Goal: Browse casually

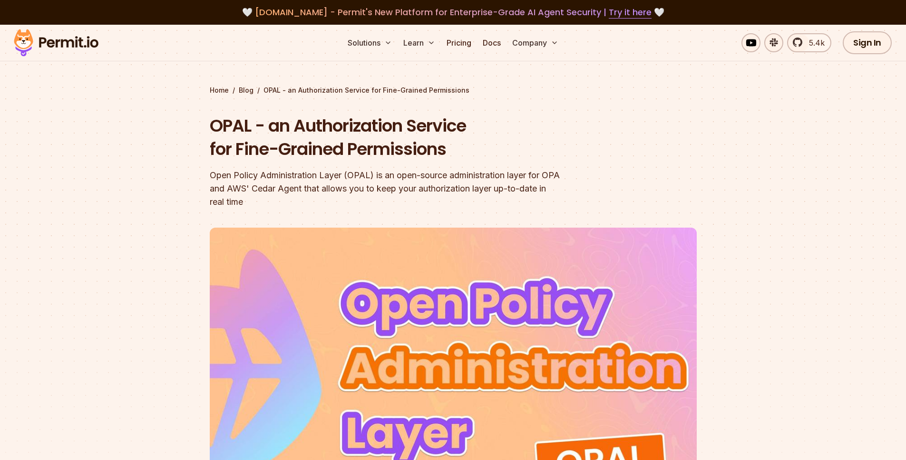
click at [53, 29] on img at bounding box center [56, 43] width 93 height 32
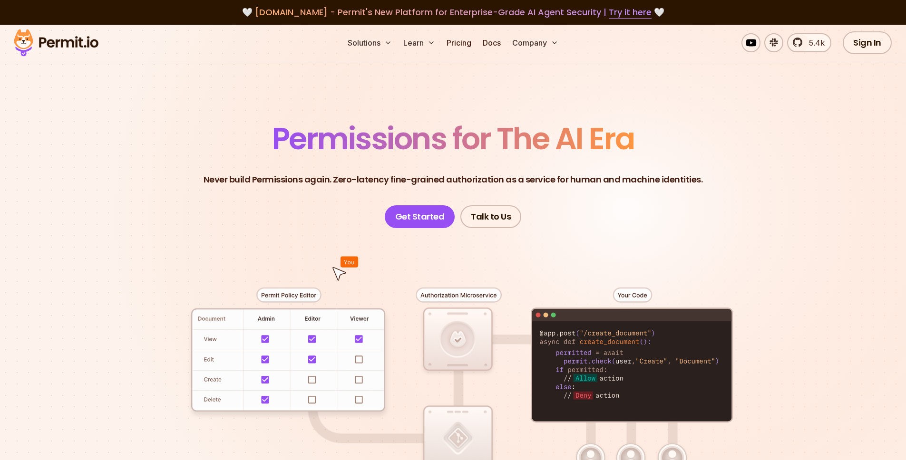
click at [62, 46] on img at bounding box center [56, 43] width 93 height 32
drag, startPoint x: 109, startPoint y: 132, endPoint x: 225, endPoint y: 157, distance: 118.6
click at [110, 133] on section "Permissions for The AI Era Never build Permissions again. Zero-latency fine-gra…" at bounding box center [453, 339] width 906 height 628
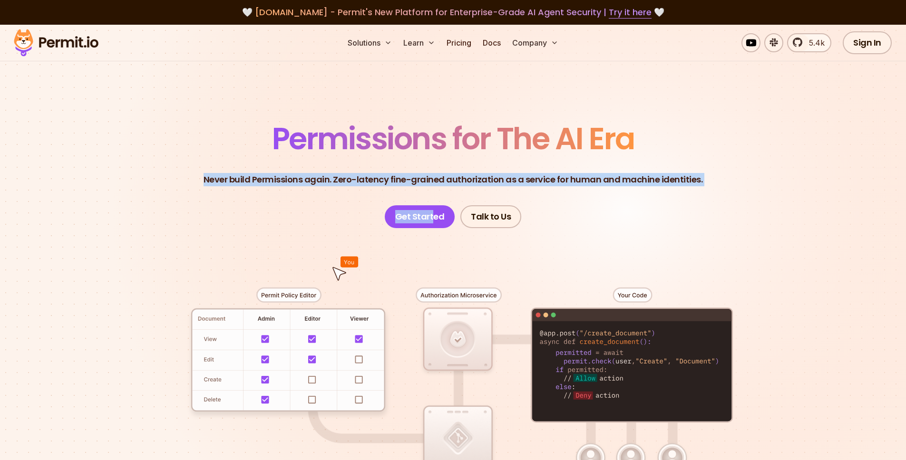
drag, startPoint x: 225, startPoint y: 157, endPoint x: 537, endPoint y: 276, distance: 333.8
click at [500, 257] on section "Permissions for The AI Era Never build Permissions again. Zero-latency fine-gra…" at bounding box center [453, 339] width 906 height 628
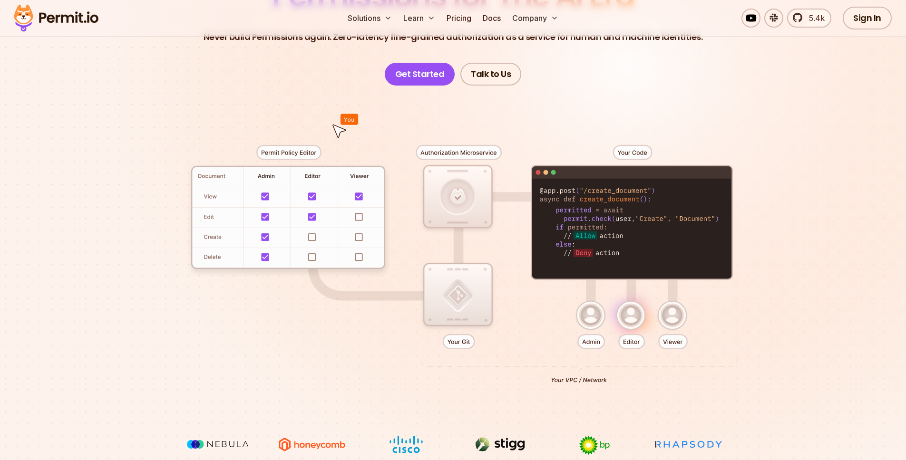
click at [536, 274] on div at bounding box center [453, 261] width 666 height 350
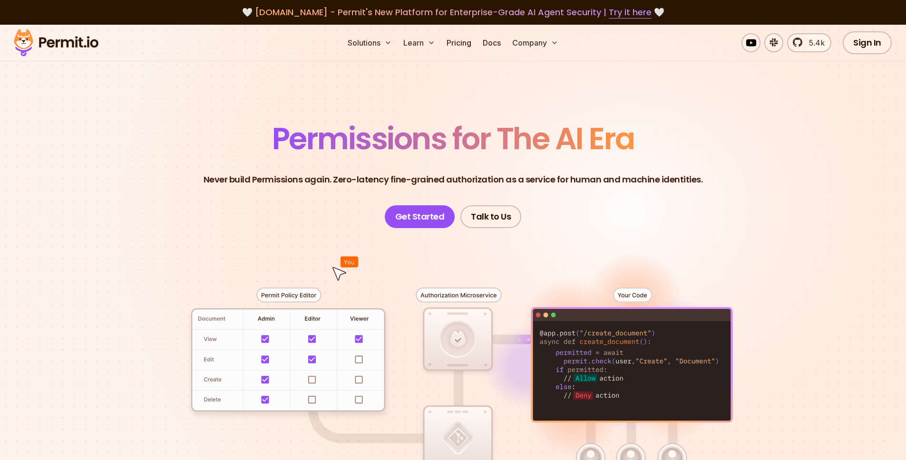
drag, startPoint x: 350, startPoint y: 381, endPoint x: 177, endPoint y: 364, distance: 173.9
click at [238, 403] on div at bounding box center [453, 403] width 666 height 350
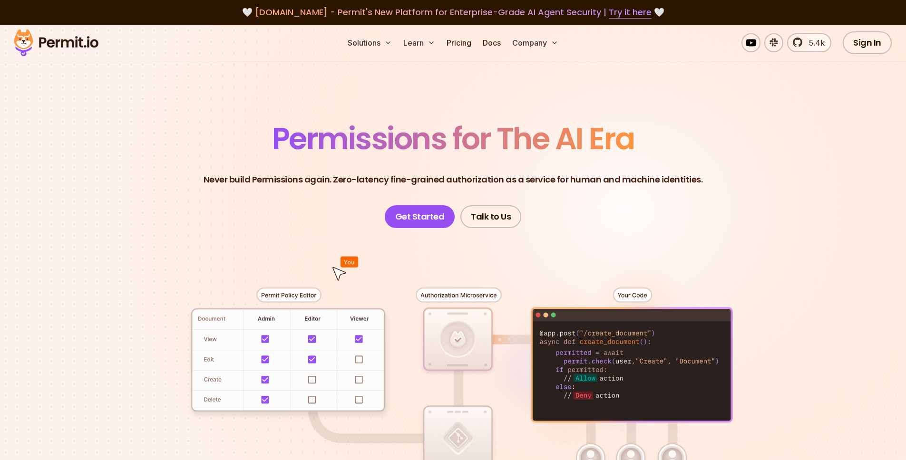
scroll to position [94, 0]
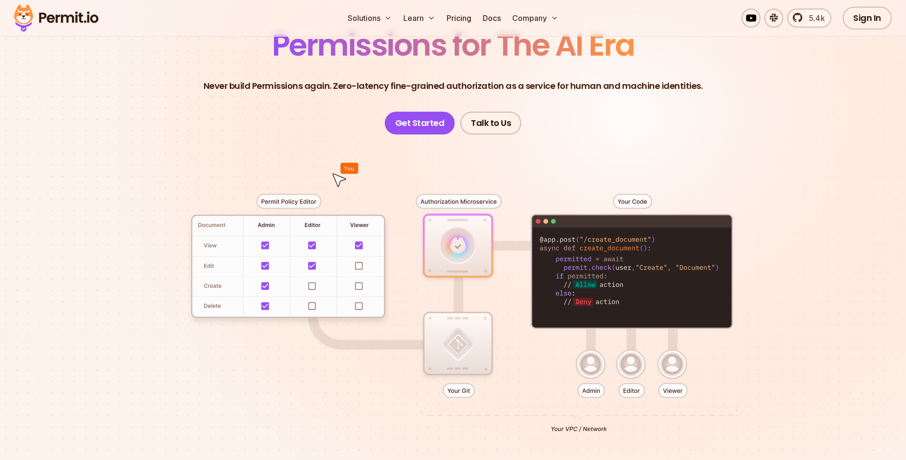
drag, startPoint x: 639, startPoint y: 355, endPoint x: 585, endPoint y: 301, distance: 76.3
click at [610, 332] on div at bounding box center [453, 310] width 666 height 350
click at [562, 272] on div at bounding box center [453, 310] width 666 height 350
click at [557, 271] on div at bounding box center [453, 310] width 666 height 350
click at [559, 268] on div at bounding box center [453, 310] width 666 height 350
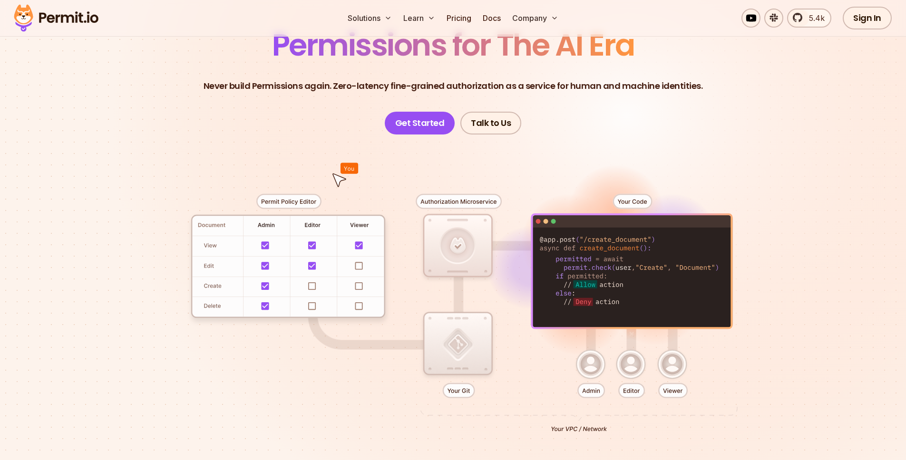
click at [559, 268] on div at bounding box center [453, 310] width 666 height 350
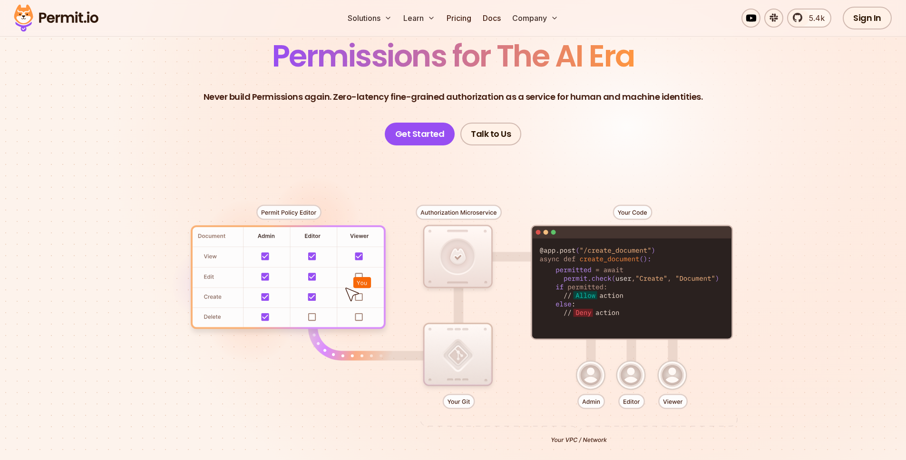
scroll to position [276, 0]
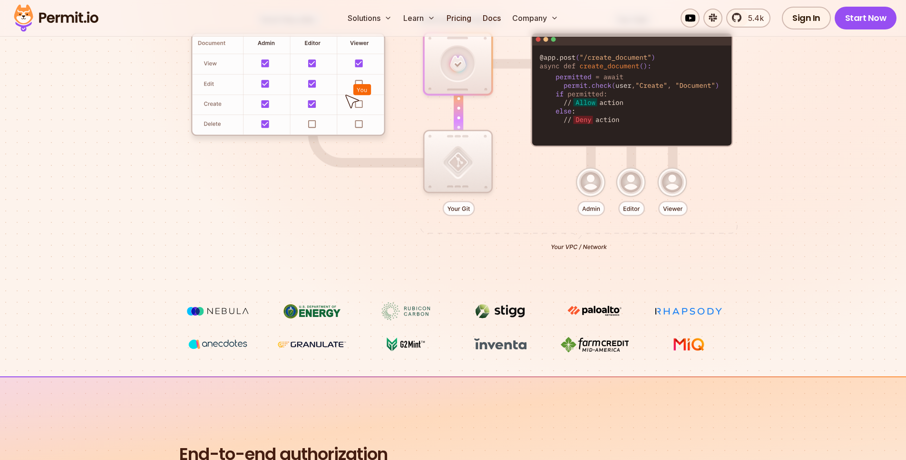
click at [595, 314] on img at bounding box center [594, 310] width 71 height 17
click at [584, 254] on div at bounding box center [453, 127] width 666 height 350
click at [611, 300] on div at bounding box center [453, 127] width 666 height 350
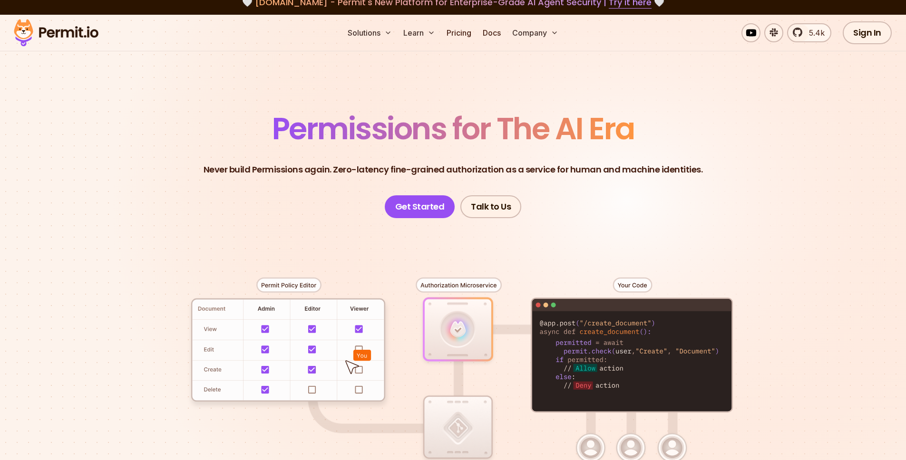
scroll to position [116, 0]
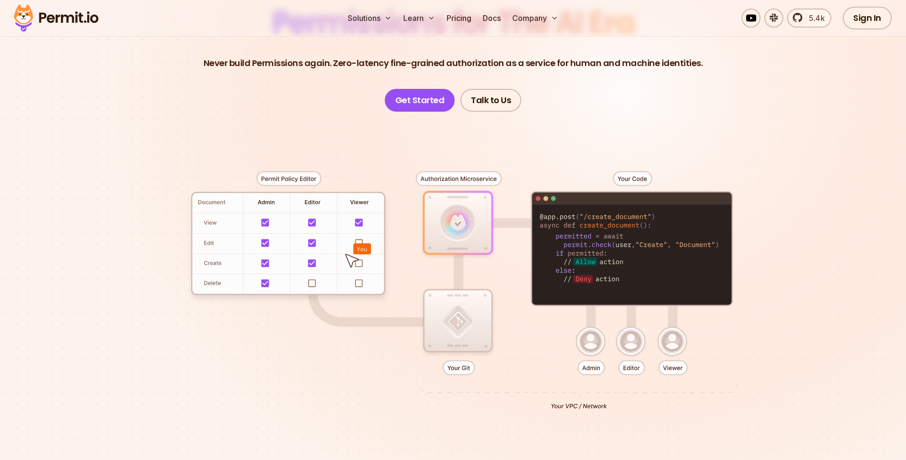
click at [592, 270] on div at bounding box center [453, 287] width 666 height 350
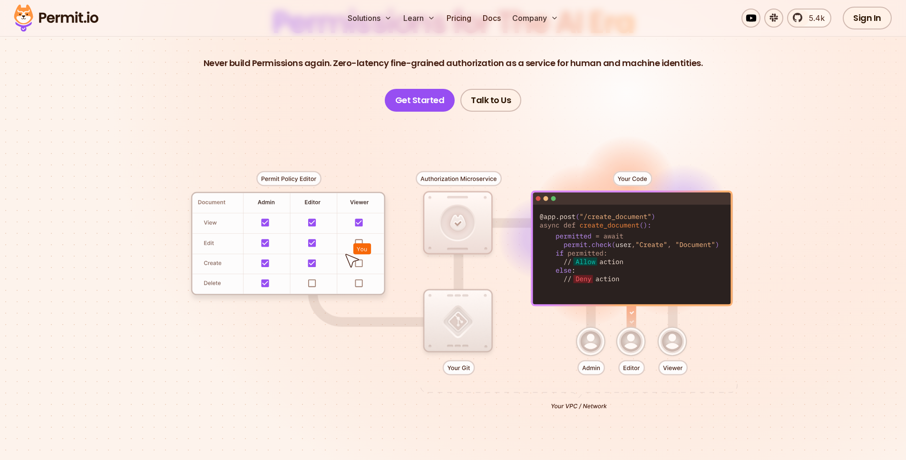
click at [592, 270] on div at bounding box center [453, 287] width 666 height 350
